Goal: Communication & Community: Ask a question

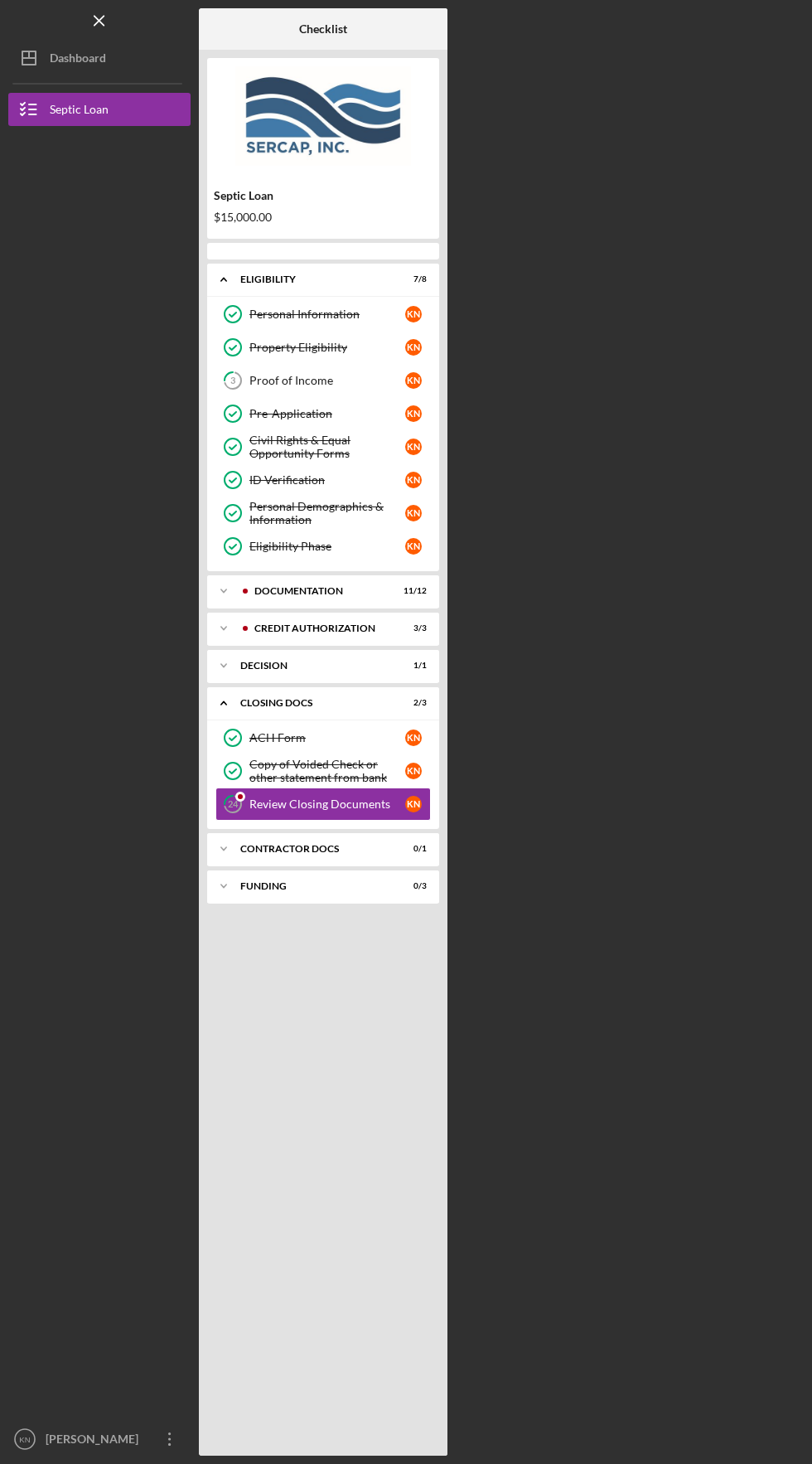
scroll to position [58, 0]
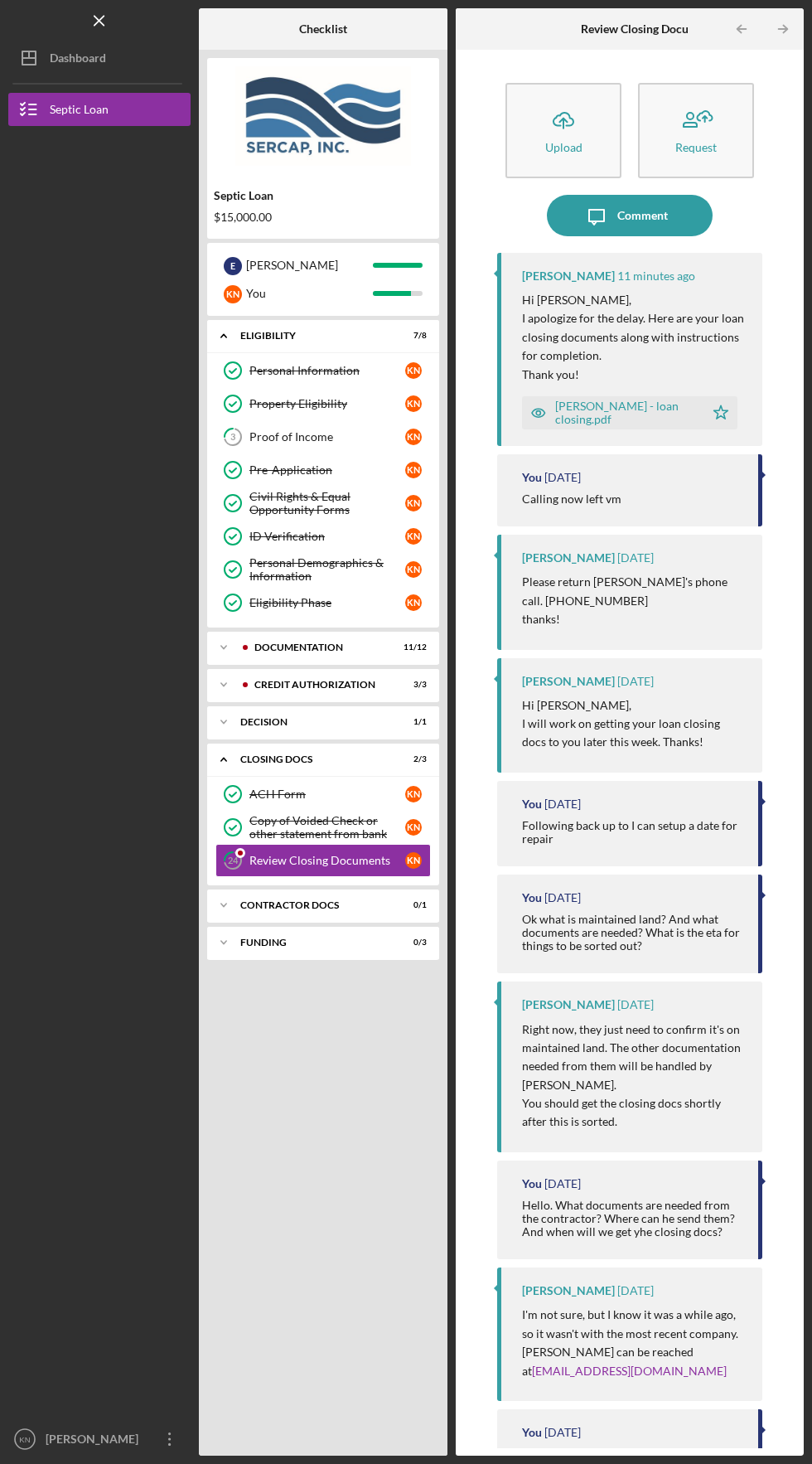
click at [611, 400] on div "[PERSON_NAME] - loan closing.pdf" at bounding box center [625, 413] width 141 height 26
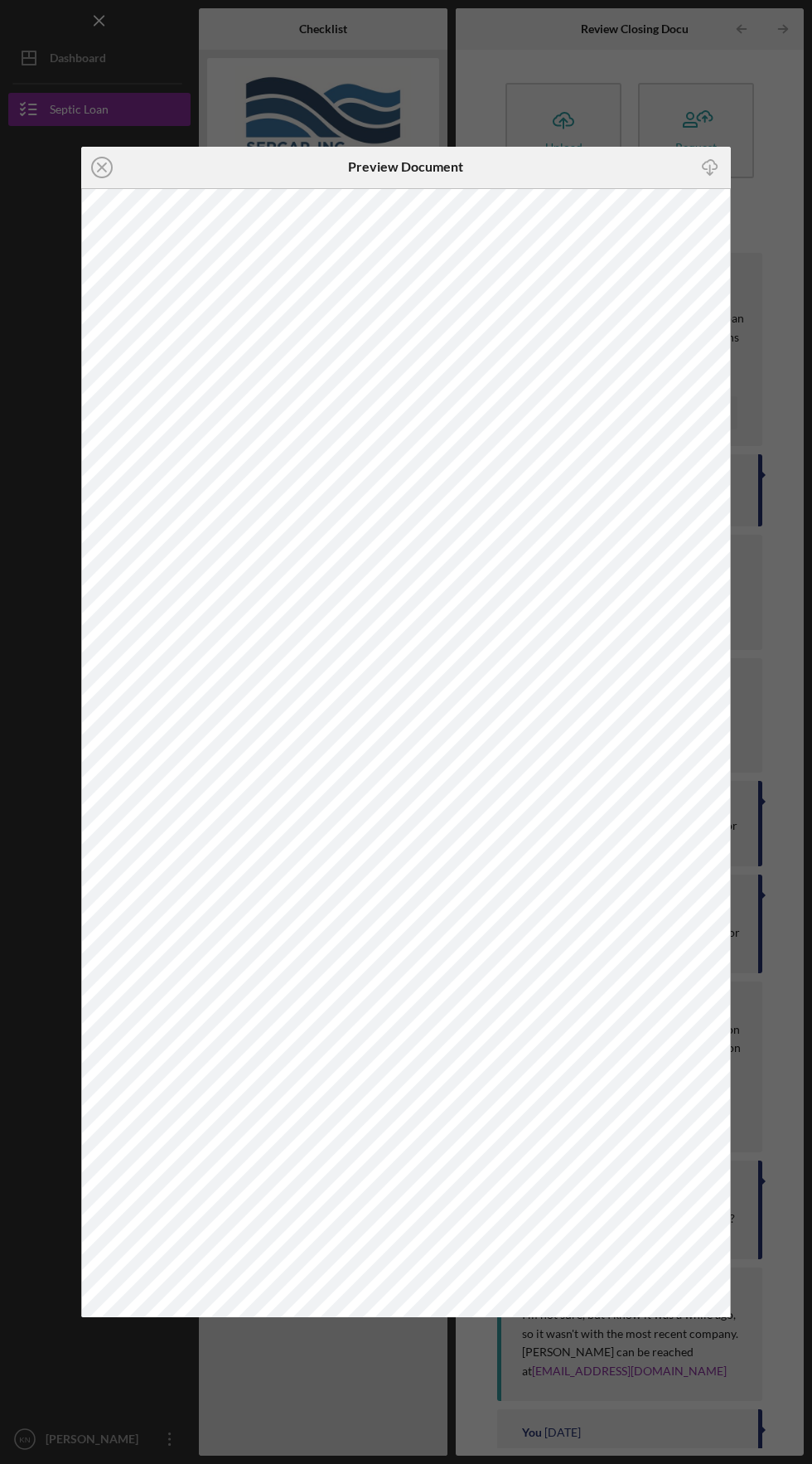
scroll to position [58, 0]
click at [99, 173] on icon "Icon/Close" at bounding box center [102, 167] width 42 height 42
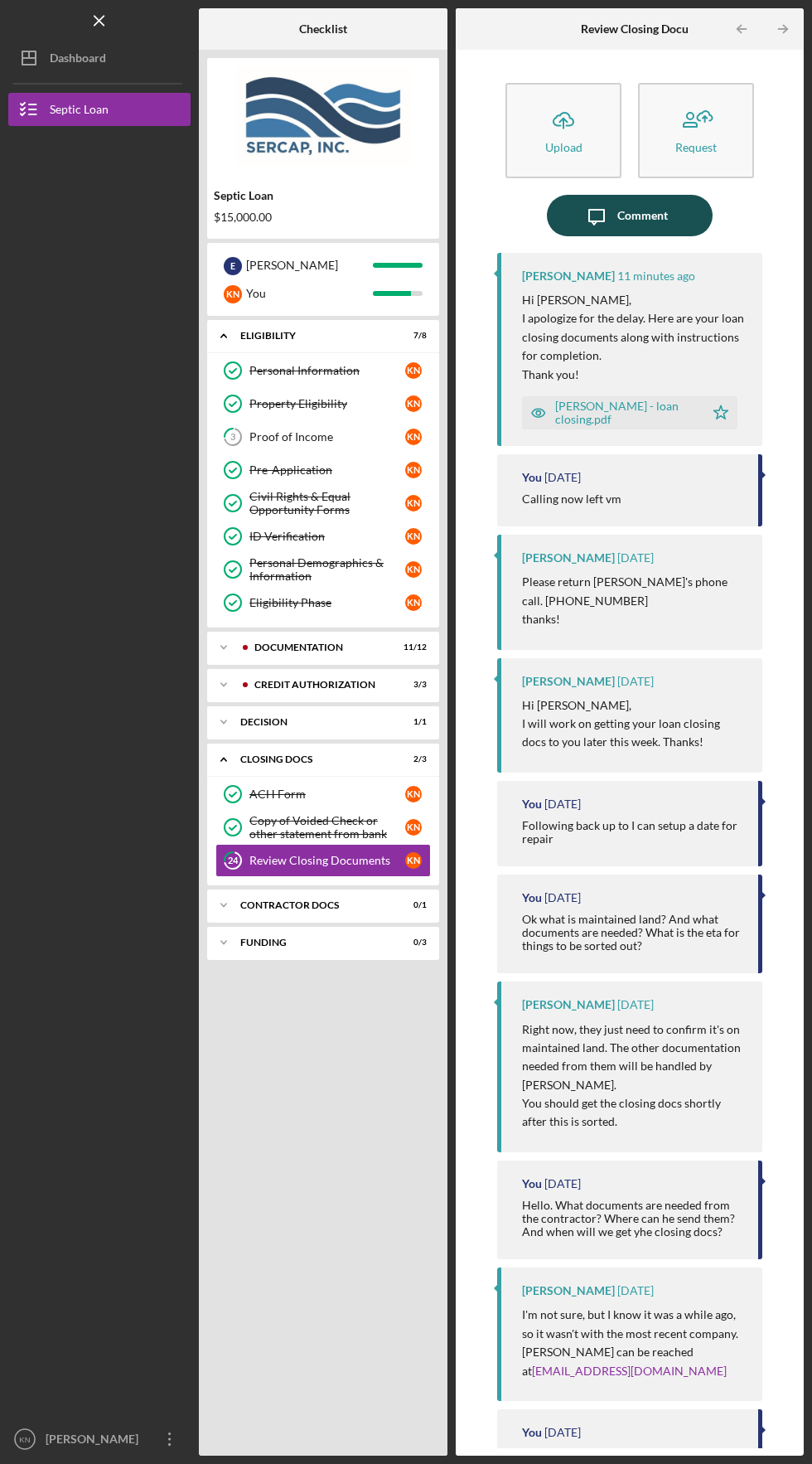
click at [593, 195] on icon "Icon/Message" at bounding box center [596, 215] width 42 height 42
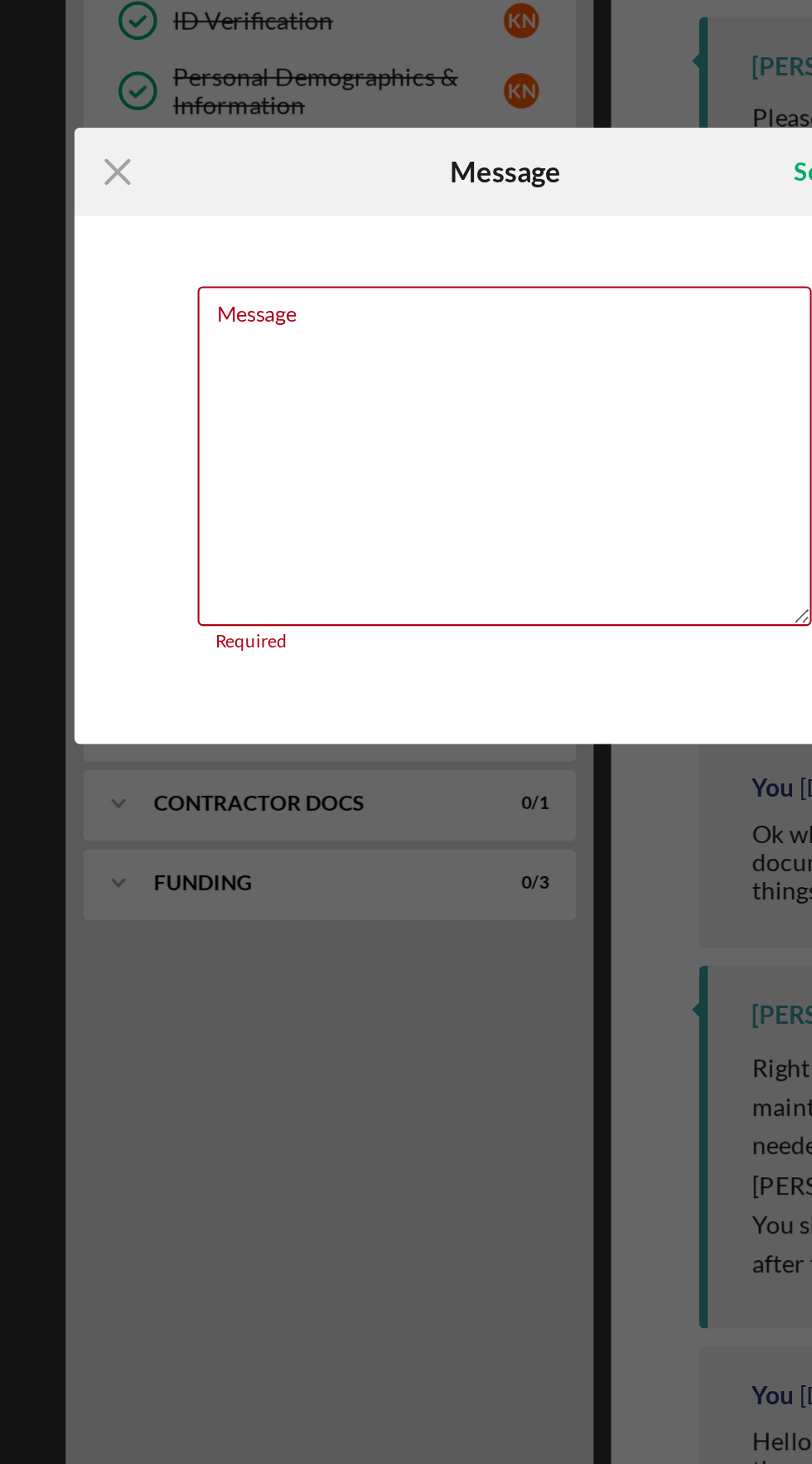
scroll to position [57, 0]
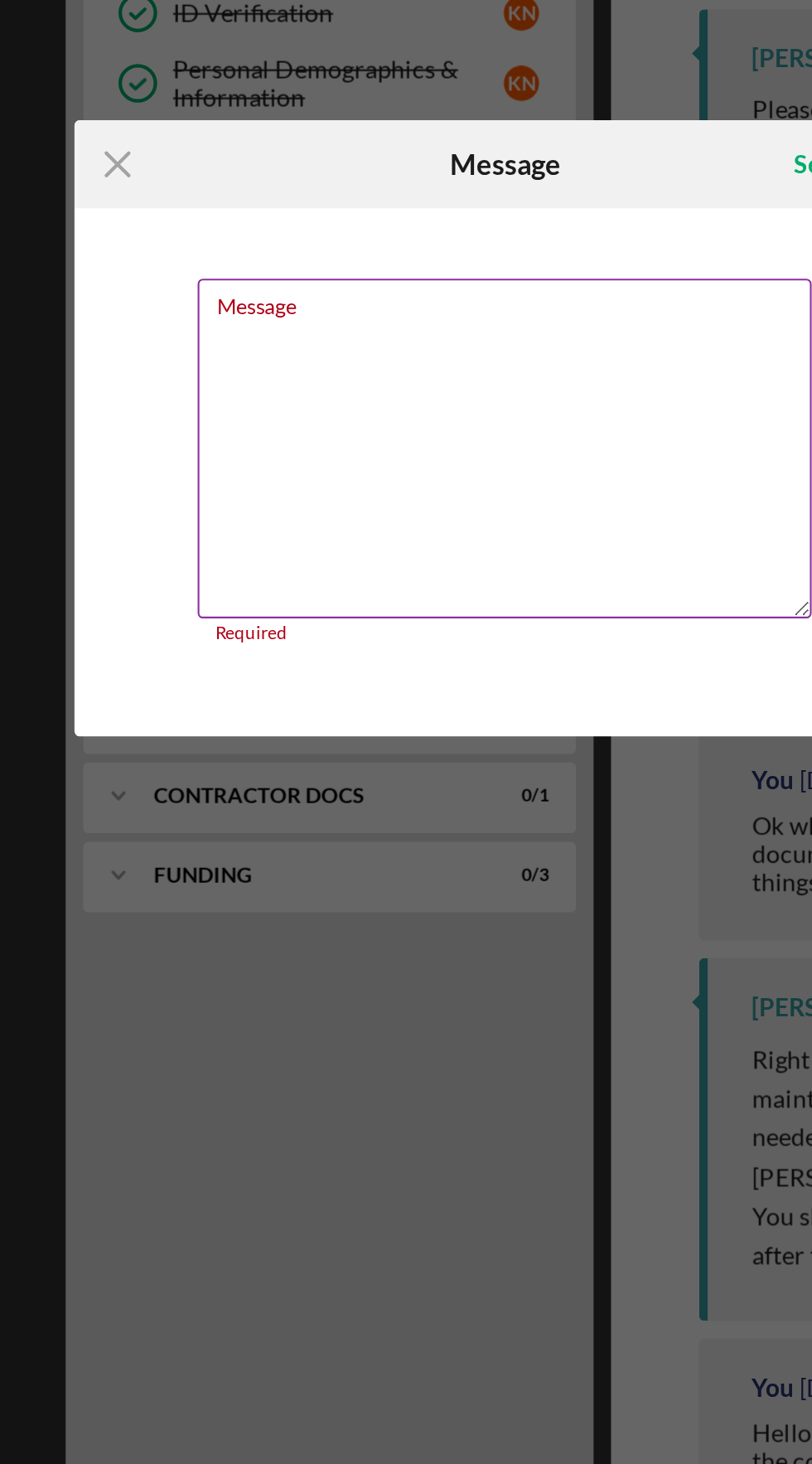
click at [302, 719] on textarea "Message" at bounding box center [406, 741] width 289 height 160
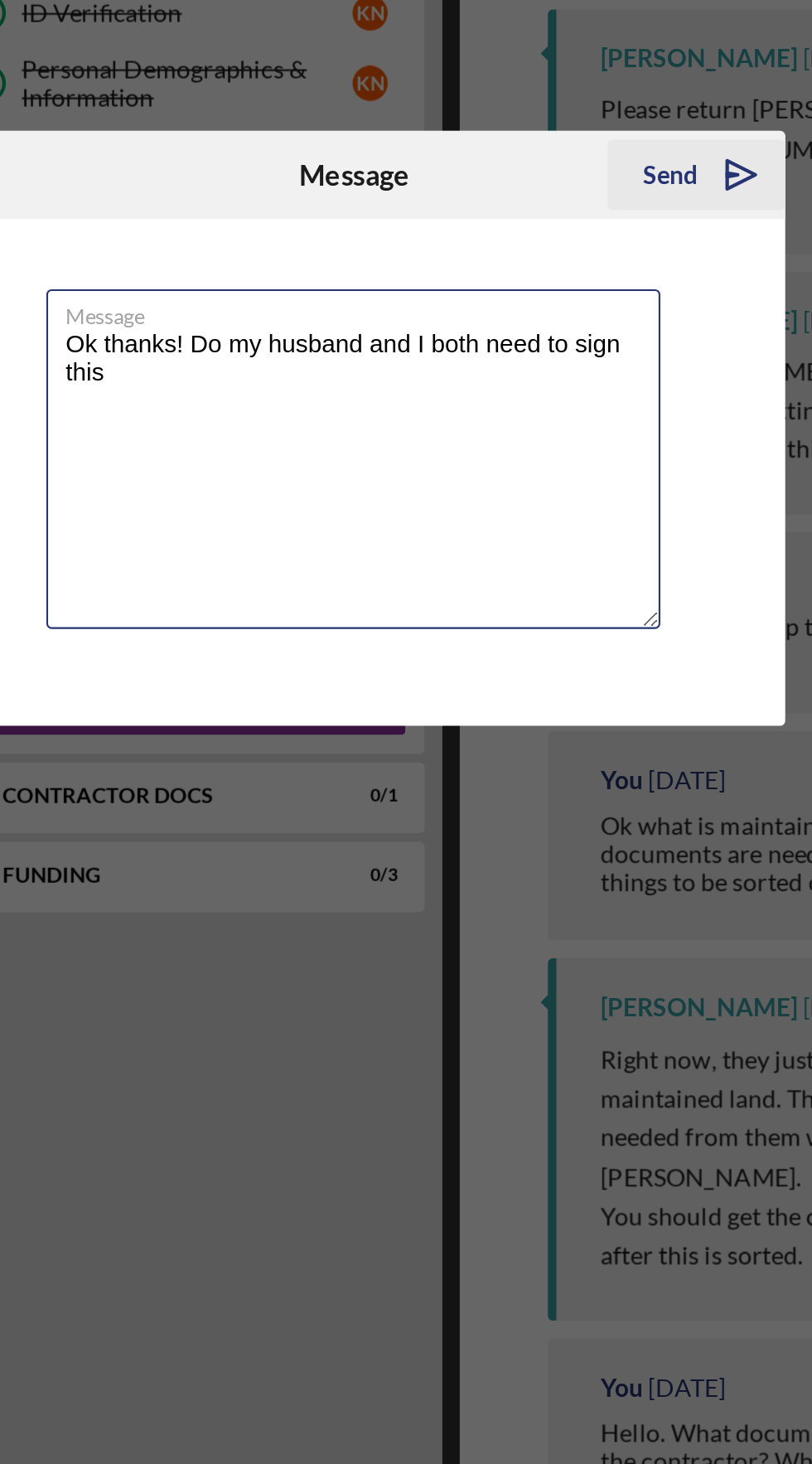
type textarea "Ok thanks! Do my husband and I both need to sign this"
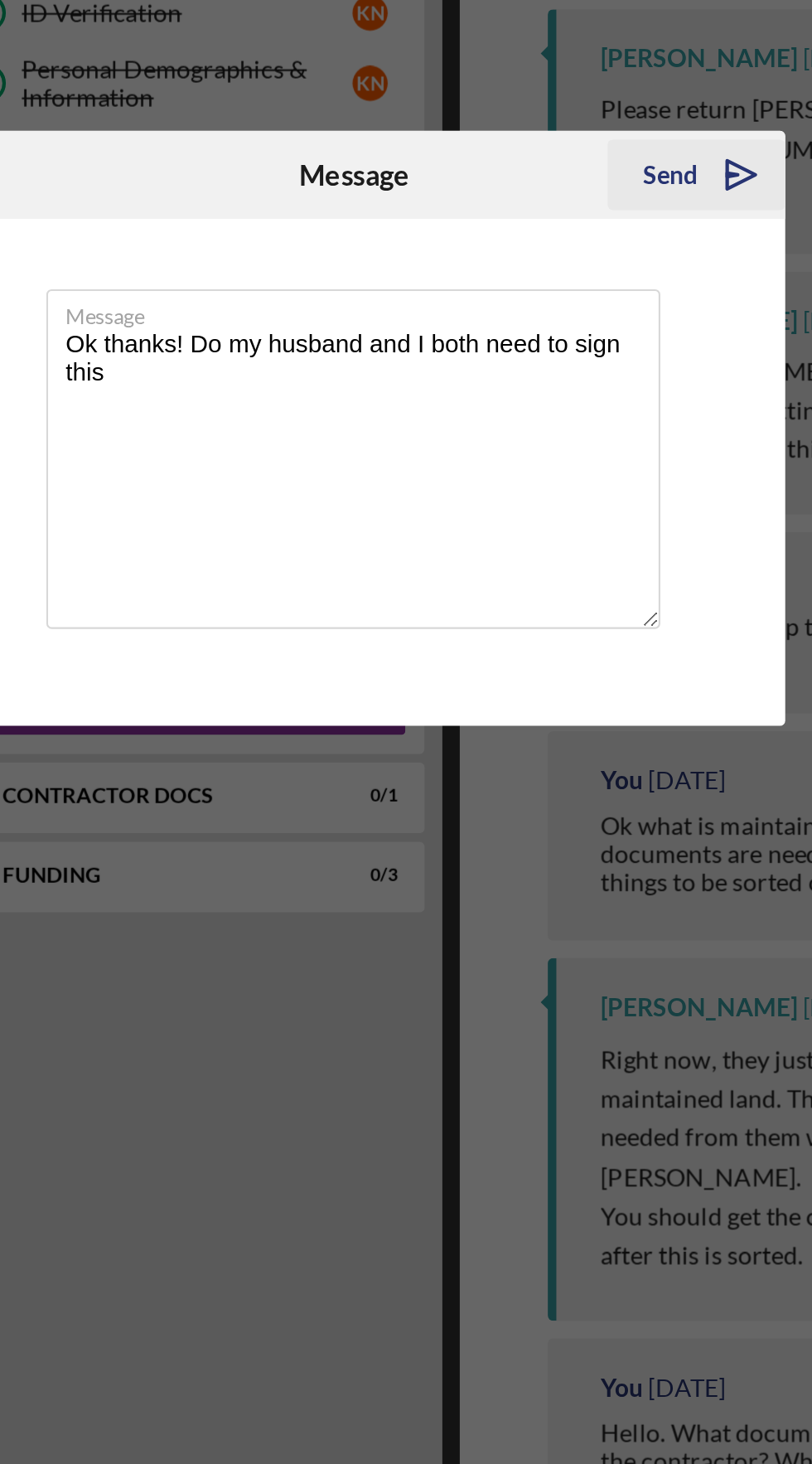
click at [570, 618] on icon "Icon/icon-invite-send" at bounding box center [588, 612] width 42 height 42
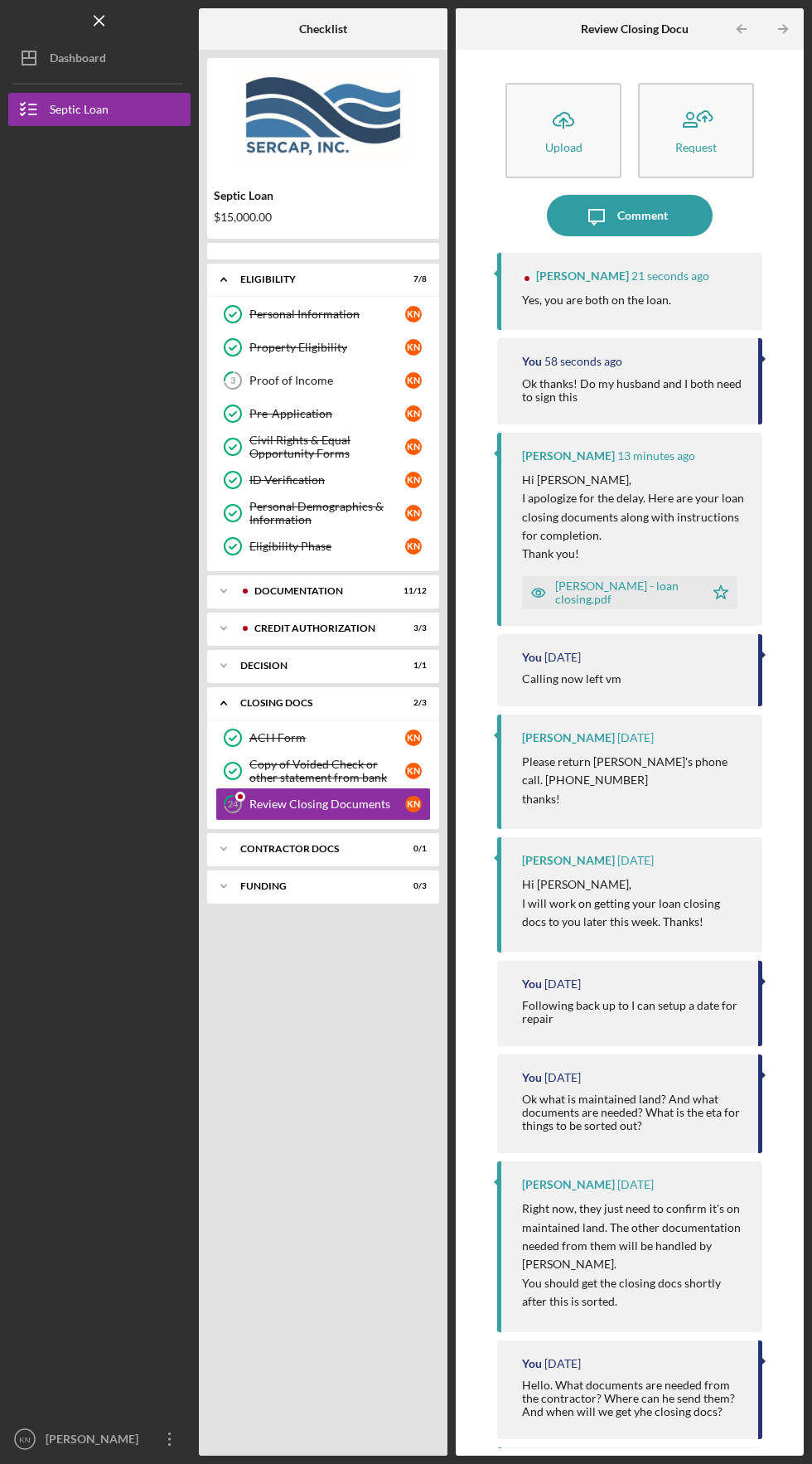
scroll to position [58, 0]
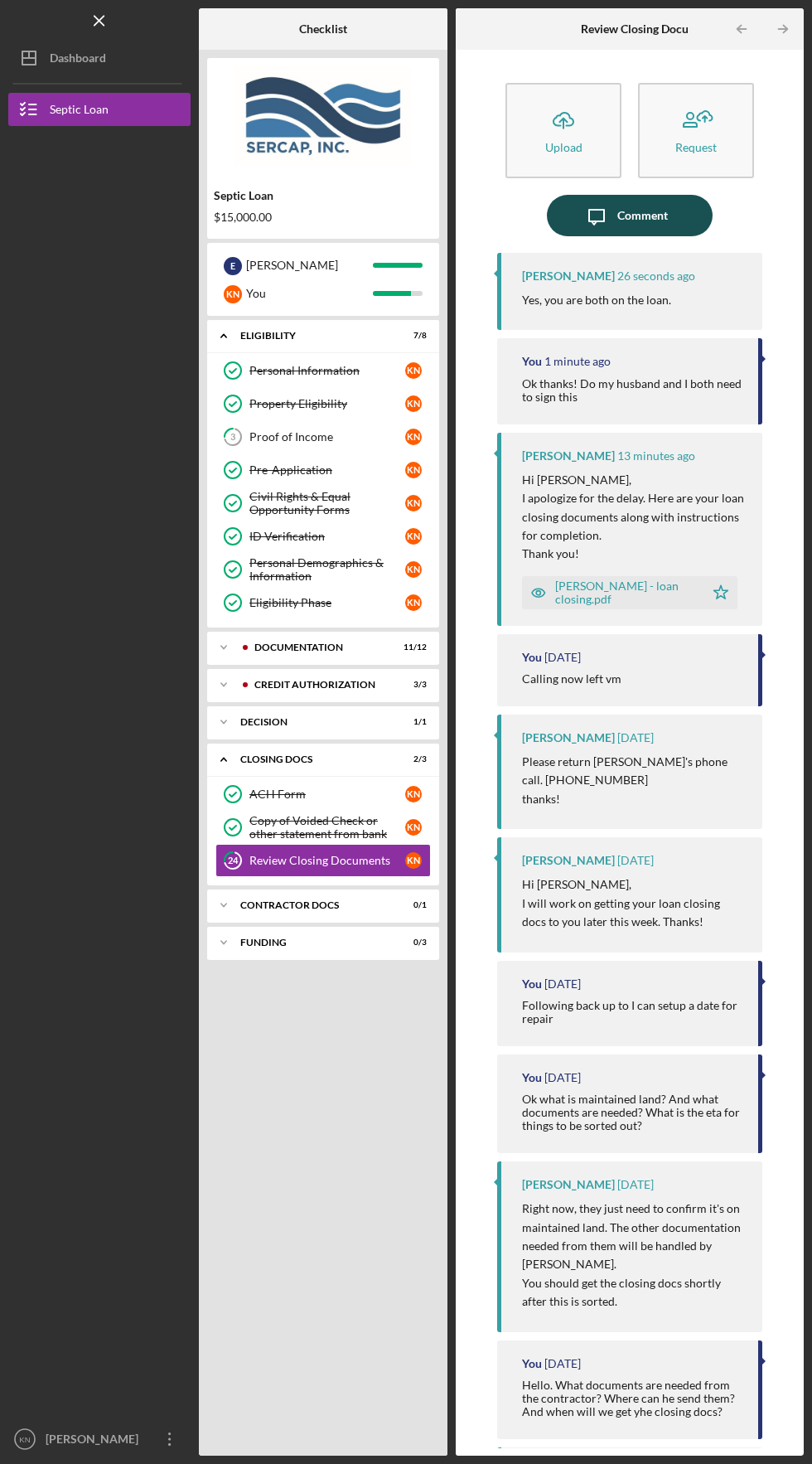
click at [593, 195] on icon "Icon/Message" at bounding box center [596, 215] width 42 height 42
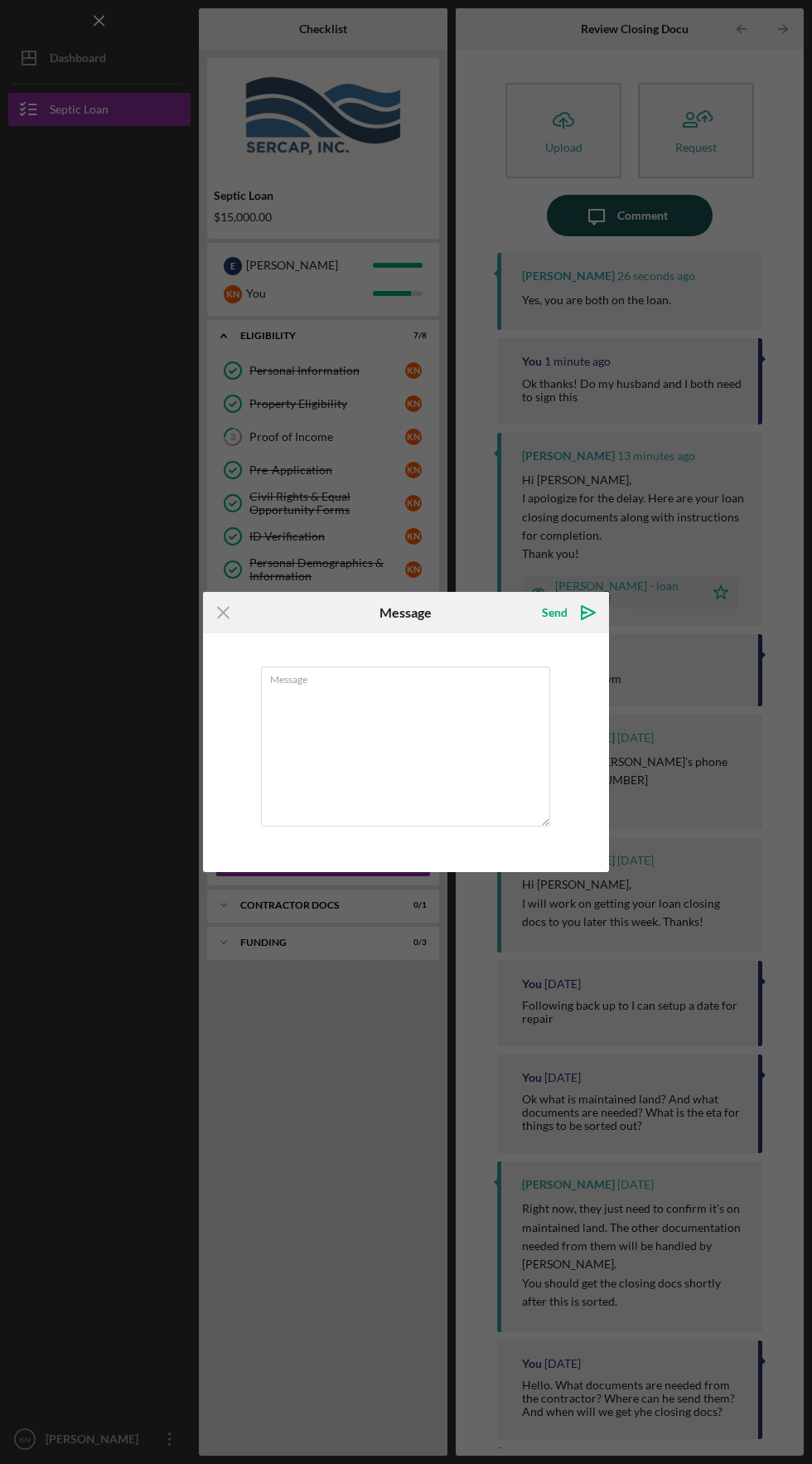
scroll to position [58, 0]
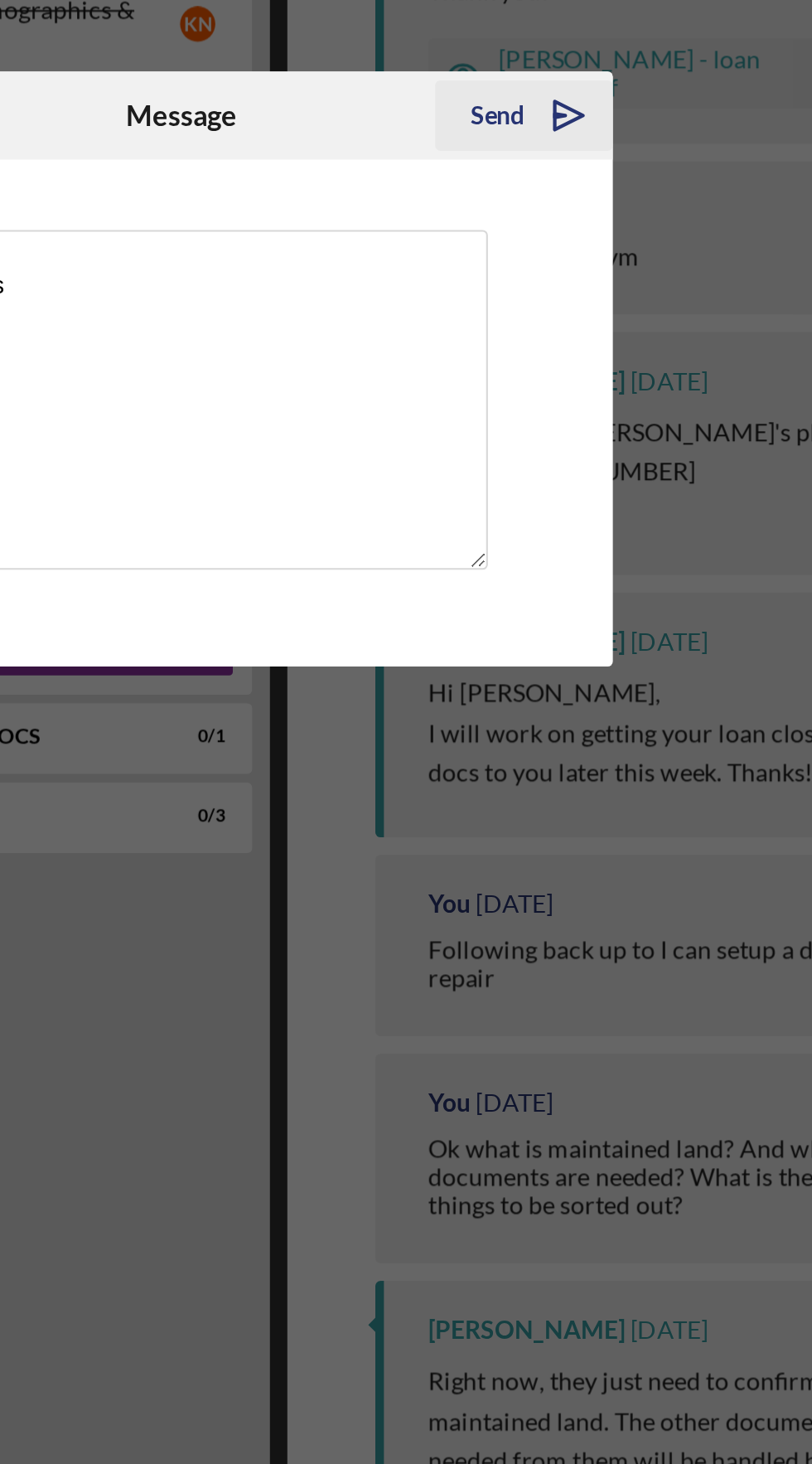
type textarea "Ok thanks"
click at [570, 618] on icon "Icon/icon-invite-send" at bounding box center [588, 612] width 42 height 42
